Goal: Information Seeking & Learning: Learn about a topic

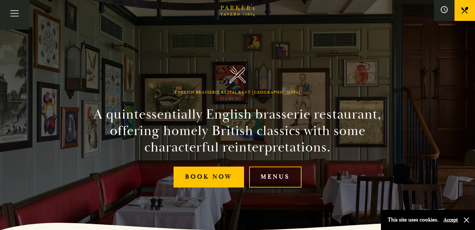
click at [284, 174] on link "Menus" at bounding box center [275, 176] width 52 height 21
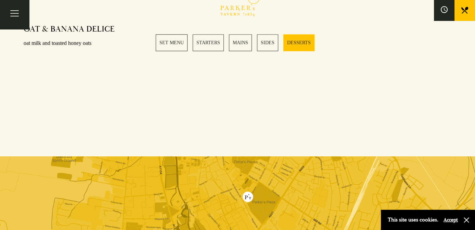
scroll to position [991, 0]
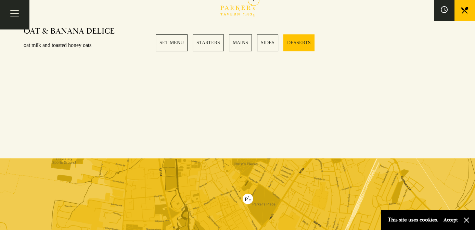
click at [237, 43] on link "MAINS" at bounding box center [240, 42] width 23 height 17
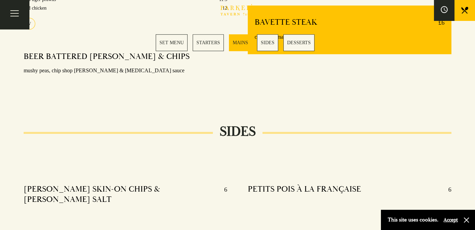
scroll to position [545, 0]
